Goal: Information Seeking & Learning: Learn about a topic

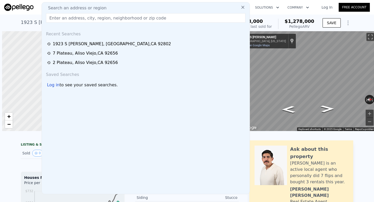
scroll to position [0, 2]
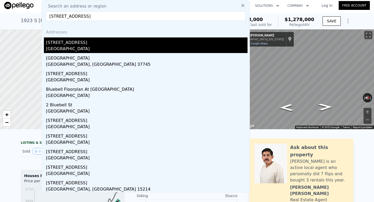
type input "[STREET_ADDRESS]"
click at [124, 47] on div "[GEOGRAPHIC_DATA]" at bounding box center [146, 49] width 201 height 7
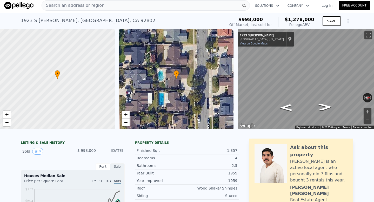
type input "1500"
type input "2592"
type input "5148"
type input "7700"
type input "$ 1,680,000"
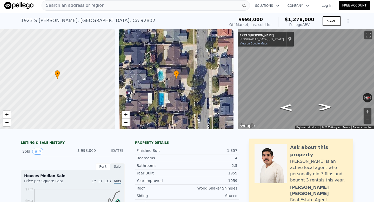
type input "8"
type input "$ 203,964"
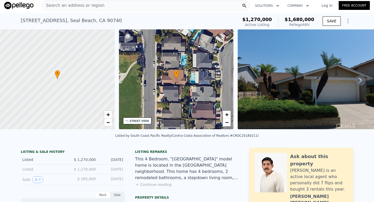
scroll to position [2, 0]
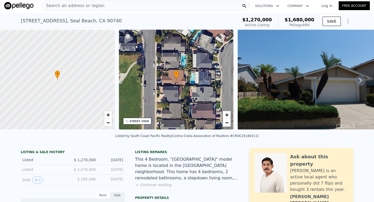
click at [360, 78] on icon at bounding box center [360, 80] width 10 height 10
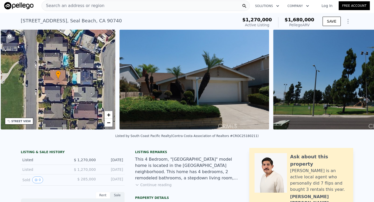
click at [360, 78] on img at bounding box center [348, 80] width 150 height 100
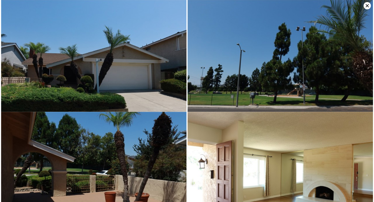
scroll to position [0, 0]
click at [365, 3] on icon at bounding box center [366, 5] width 7 height 7
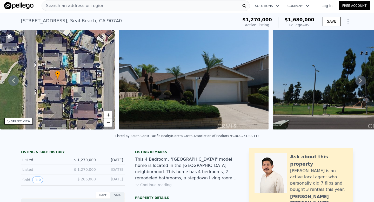
click at [139, 6] on div "Search an address or region" at bounding box center [146, 6] width 208 height 10
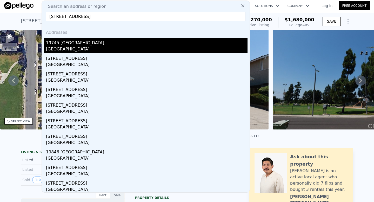
type input "[STREET_ADDRESS]"
click at [115, 39] on div "19745 [GEOGRAPHIC_DATA]" at bounding box center [146, 42] width 201 height 8
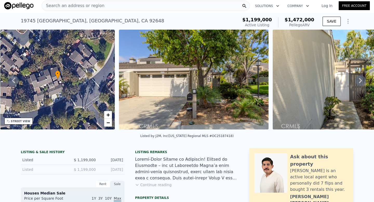
click at [356, 79] on icon at bounding box center [360, 80] width 10 height 10
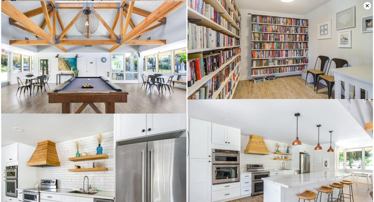
scroll to position [2027, 0]
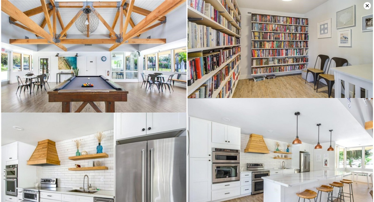
click at [367, 8] on icon at bounding box center [366, 5] width 7 height 7
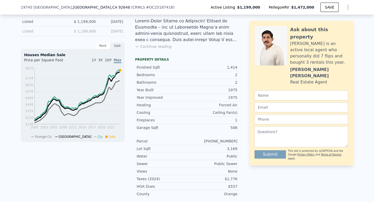
scroll to position [0, 0]
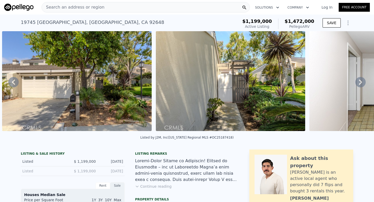
click at [116, 7] on div "Search an address or region" at bounding box center [146, 7] width 208 height 10
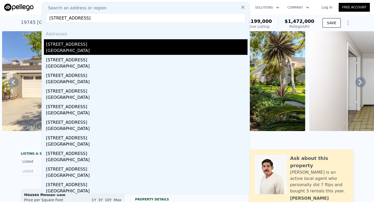
type input "[STREET_ADDRESS]"
click at [102, 43] on div "[STREET_ADDRESS]" at bounding box center [146, 43] width 201 height 8
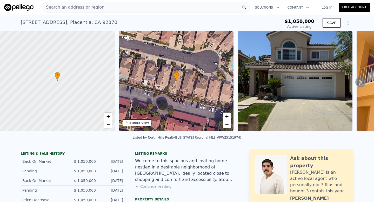
click at [293, 25] on span "Active Listing" at bounding box center [299, 26] width 24 height 4
click at [132, 8] on div "Search an address or region" at bounding box center [146, 7] width 208 height 10
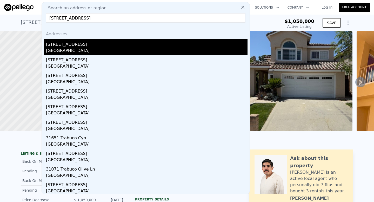
type input "23 Longhorn Street, Trabuco Canyon, CA 92679"
click at [104, 46] on div "31651 Trabuco Canyon Rd" at bounding box center [146, 43] width 201 height 8
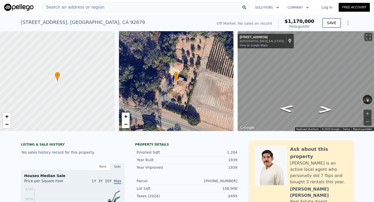
click at [80, 8] on span "Search an address or region" at bounding box center [73, 7] width 63 height 6
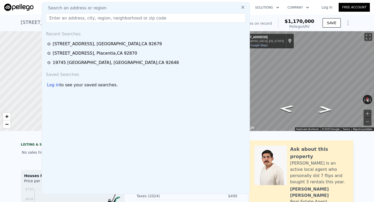
click at [84, 21] on input "text" at bounding box center [145, 17] width 199 height 9
paste input "647 Magnolia Avenue, Brea, CA 92821"
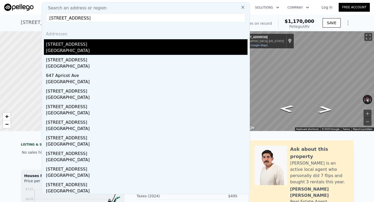
type input "647 Magnolia Avenue, Brea, CA 92821"
click at [95, 43] on div "647 Magnolia Ave" at bounding box center [146, 43] width 201 height 8
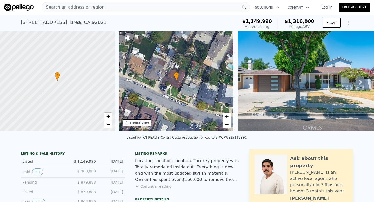
click at [83, 10] on span "Search an address or region" at bounding box center [73, 7] width 63 height 6
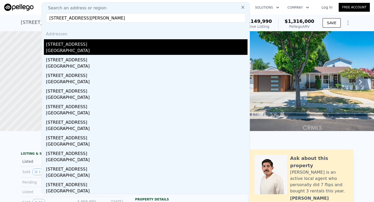
type input "2405 Larchmont Ave, Santa Ana 92706"
click at [91, 42] on div "2405 Larchmont Ave" at bounding box center [146, 43] width 201 height 8
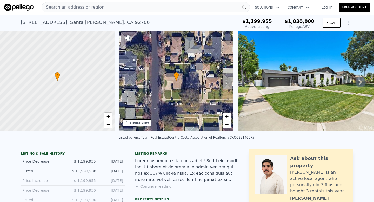
click at [116, 9] on div "Search an address or region" at bounding box center [146, 7] width 208 height 10
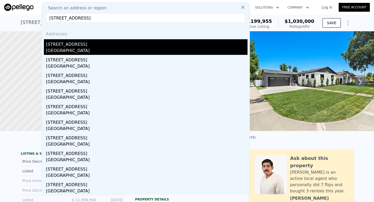
type input "1029 W Sycamore Avenue, Orange, CA 92868"
click at [125, 43] on div "1029 W Sycamore Ave" at bounding box center [146, 43] width 201 height 8
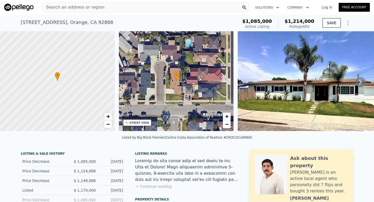
click at [106, 6] on div "Search an address or region" at bounding box center [146, 7] width 208 height 10
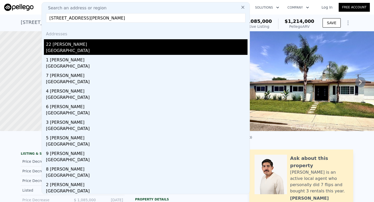
type input "22 Brisa Fresca, Rancho Santa Margarita, CA 92688"
click at [109, 46] on div "22 Brisa Fresca" at bounding box center [146, 43] width 201 height 8
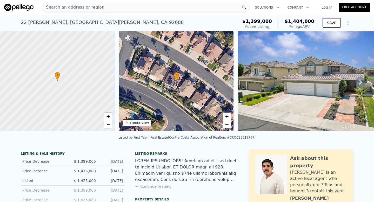
click at [86, 11] on div "Search an address or region" at bounding box center [73, 7] width 63 height 10
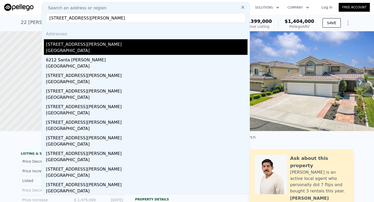
type input "6212 Santa Rita Avenue, Garden Grove, CA 92845"
click at [103, 42] on div "6212 Santa Rita Ave" at bounding box center [146, 43] width 201 height 8
